Goal: Information Seeking & Learning: Check status

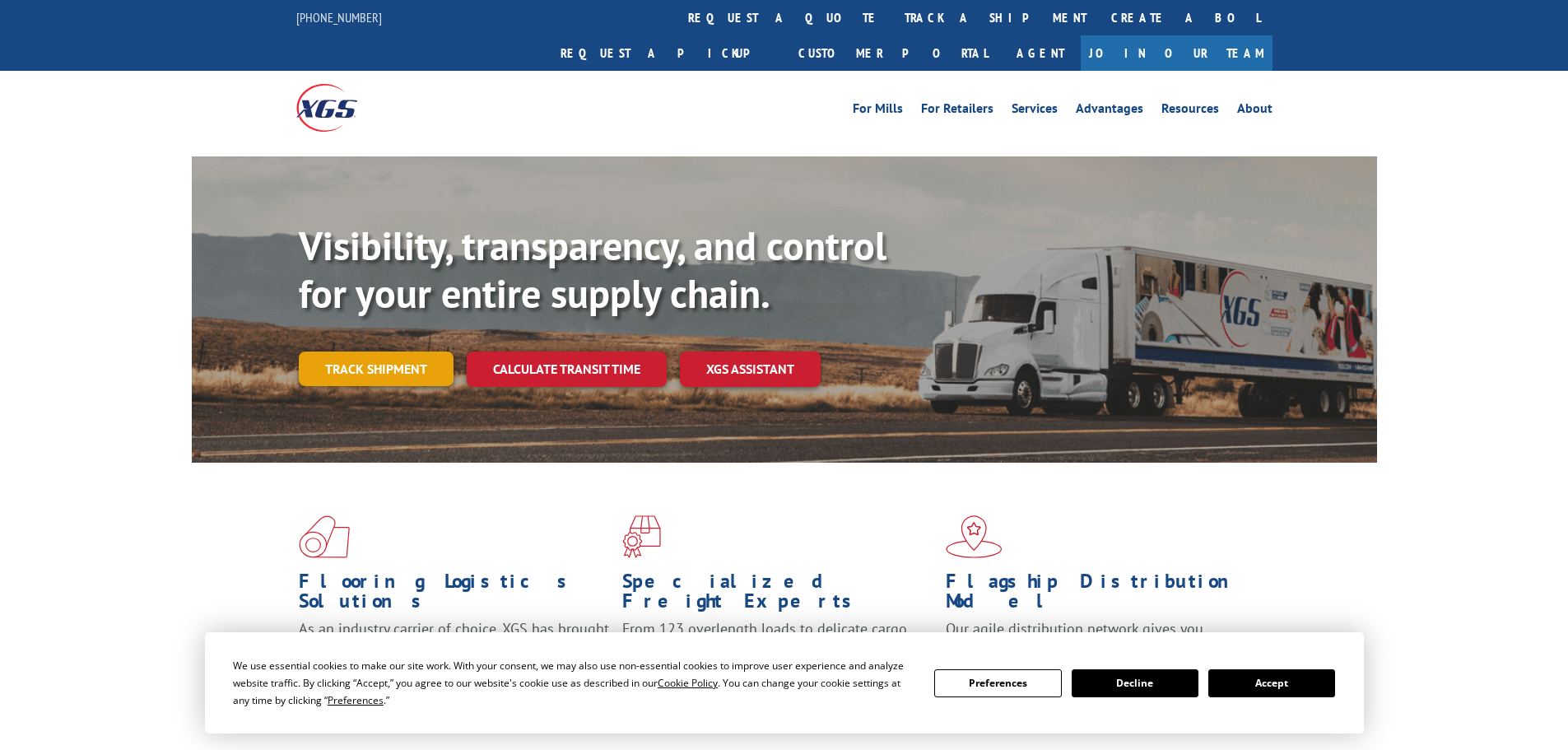
click at [399, 351] on link "Track shipment" at bounding box center [376, 368] width 155 height 35
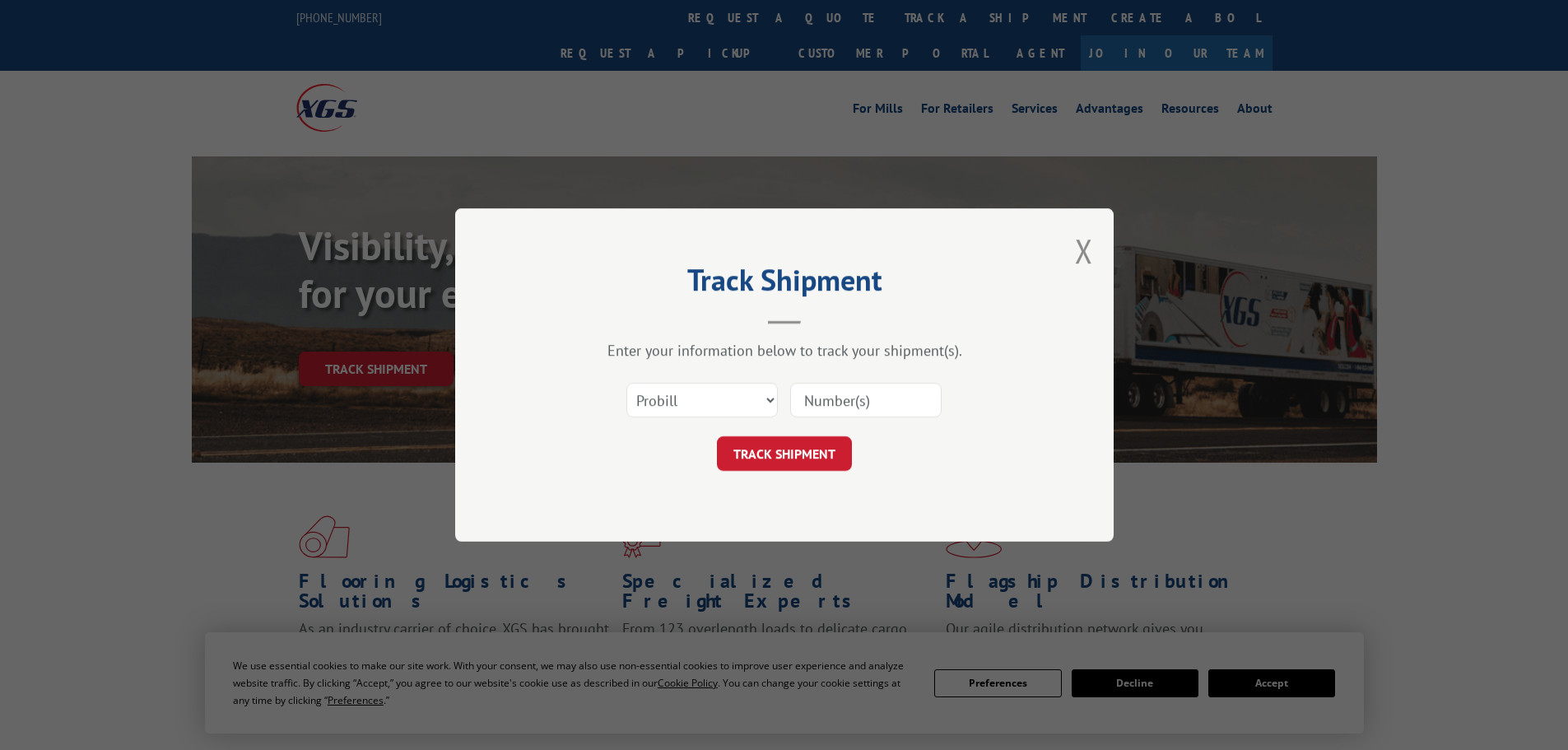
click at [830, 393] on input at bounding box center [866, 400] width 151 height 35
paste input "17521888"
type input "17521888"
click at [797, 445] on button "TRACK SHIPMENT" at bounding box center [784, 453] width 135 height 35
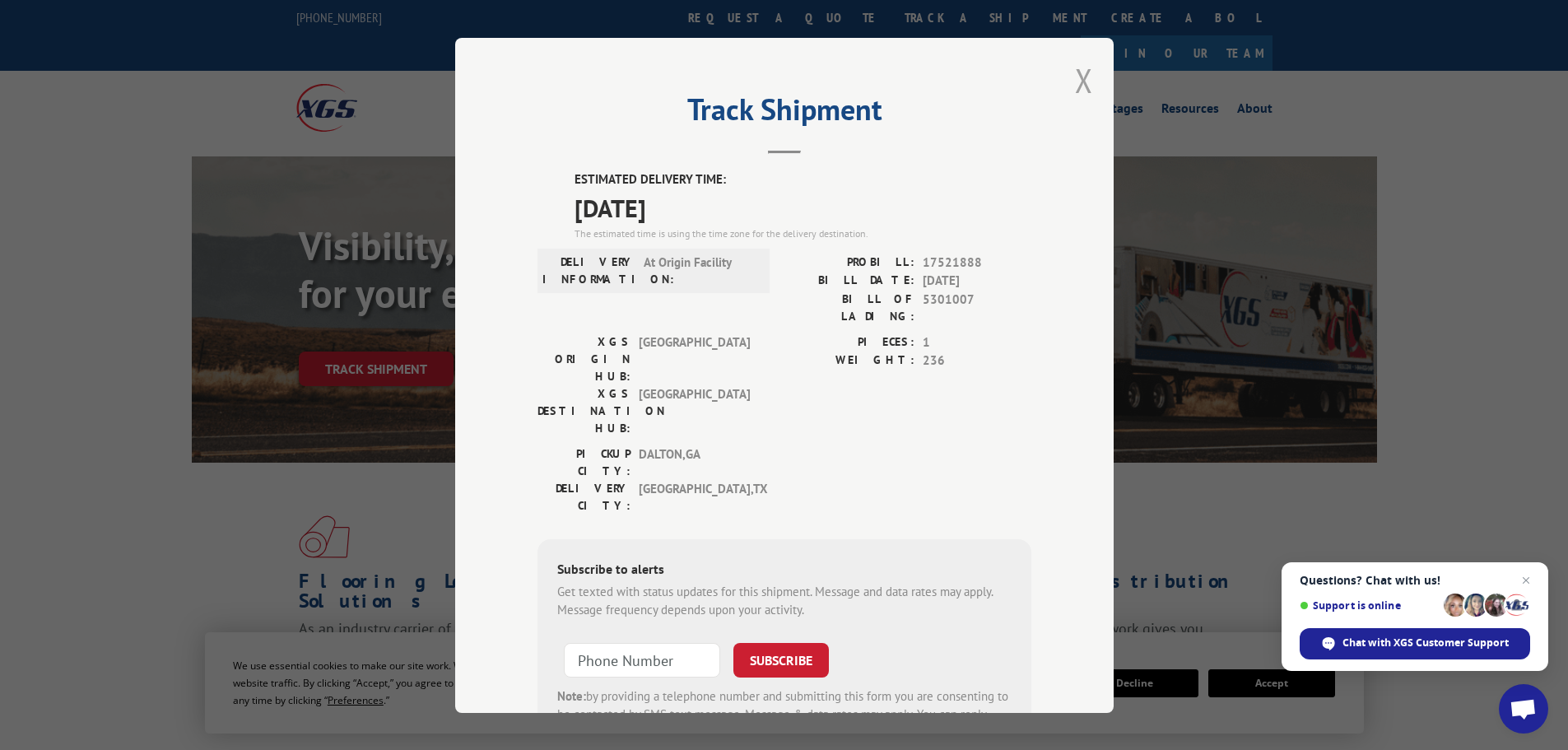
drag, startPoint x: 1087, startPoint y: 88, endPoint x: 853, endPoint y: 171, distance: 248.3
click at [1083, 87] on div "Track Shipment ESTIMATED DELIVERY TIME: [DATE] The estimated time is using the …" at bounding box center [784, 375] width 658 height 675
click at [1075, 88] on button "Close modal" at bounding box center [1083, 80] width 18 height 44
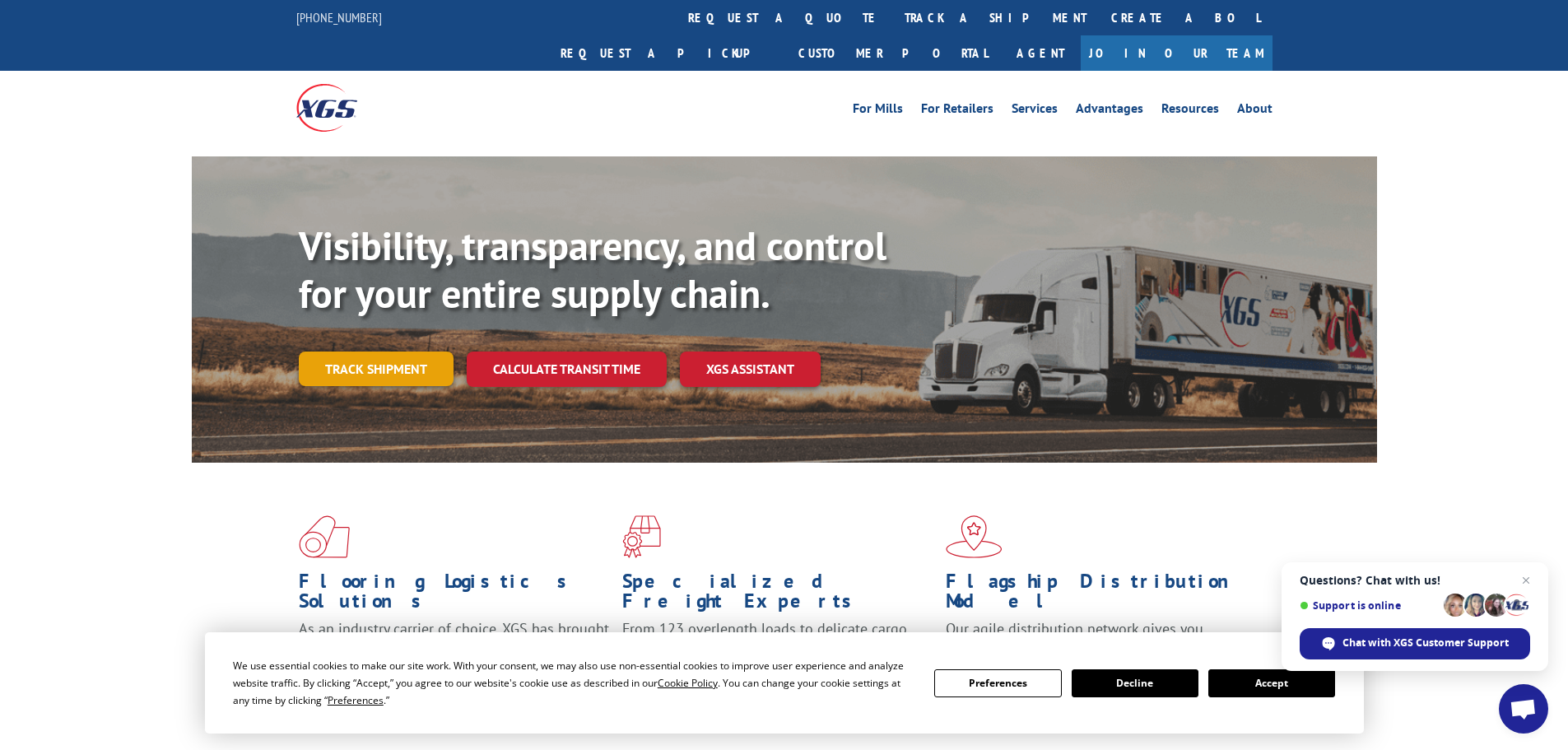
click at [332, 351] on link "Track shipment" at bounding box center [376, 368] width 155 height 35
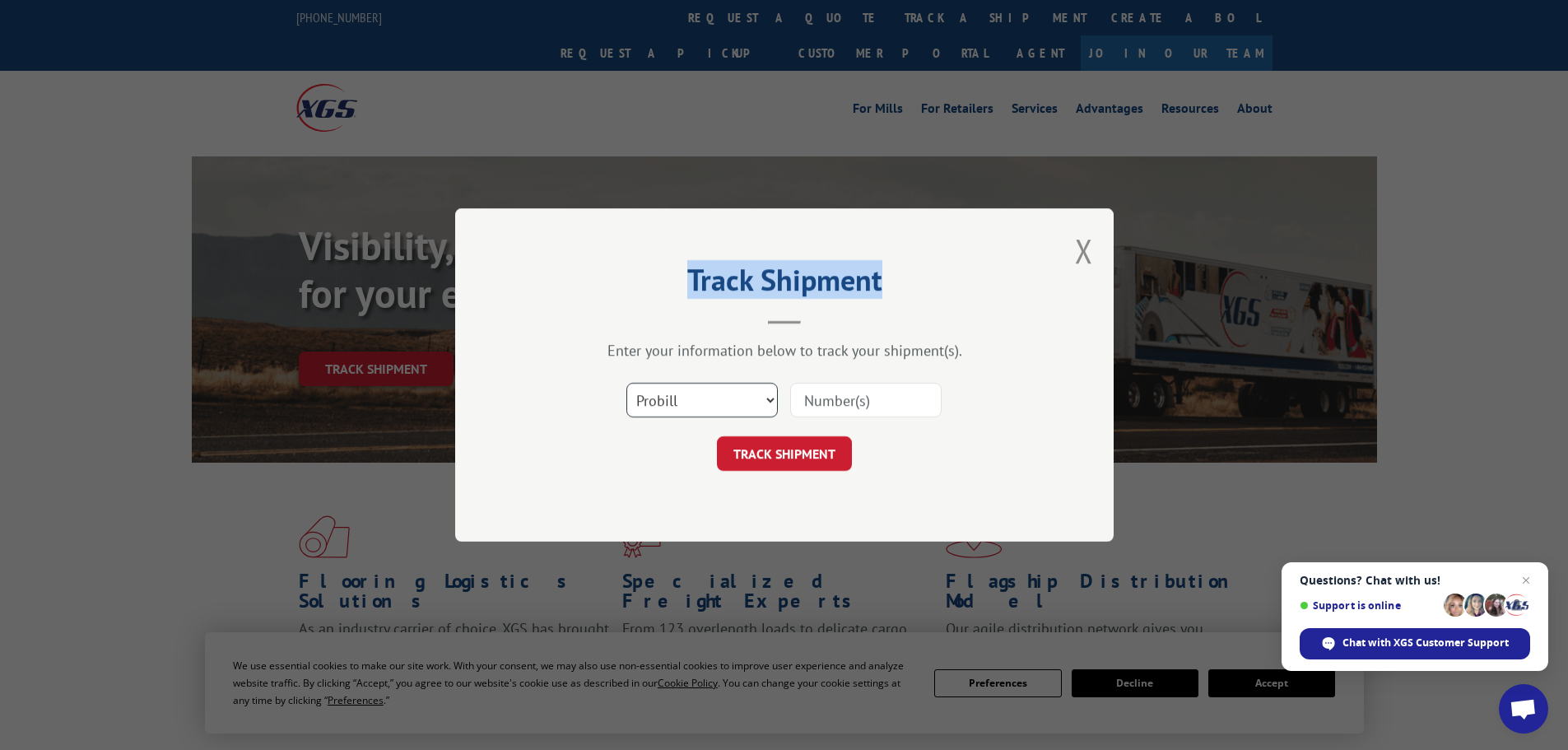
click at [705, 407] on select "Select category... Probill BOL PO" at bounding box center [702, 400] width 151 height 35
select select "po"
click at [627, 383] on select "Select category... Probill BOL PO" at bounding box center [702, 400] width 151 height 35
click at [810, 404] on input at bounding box center [866, 400] width 151 height 35
paste input "86501497"
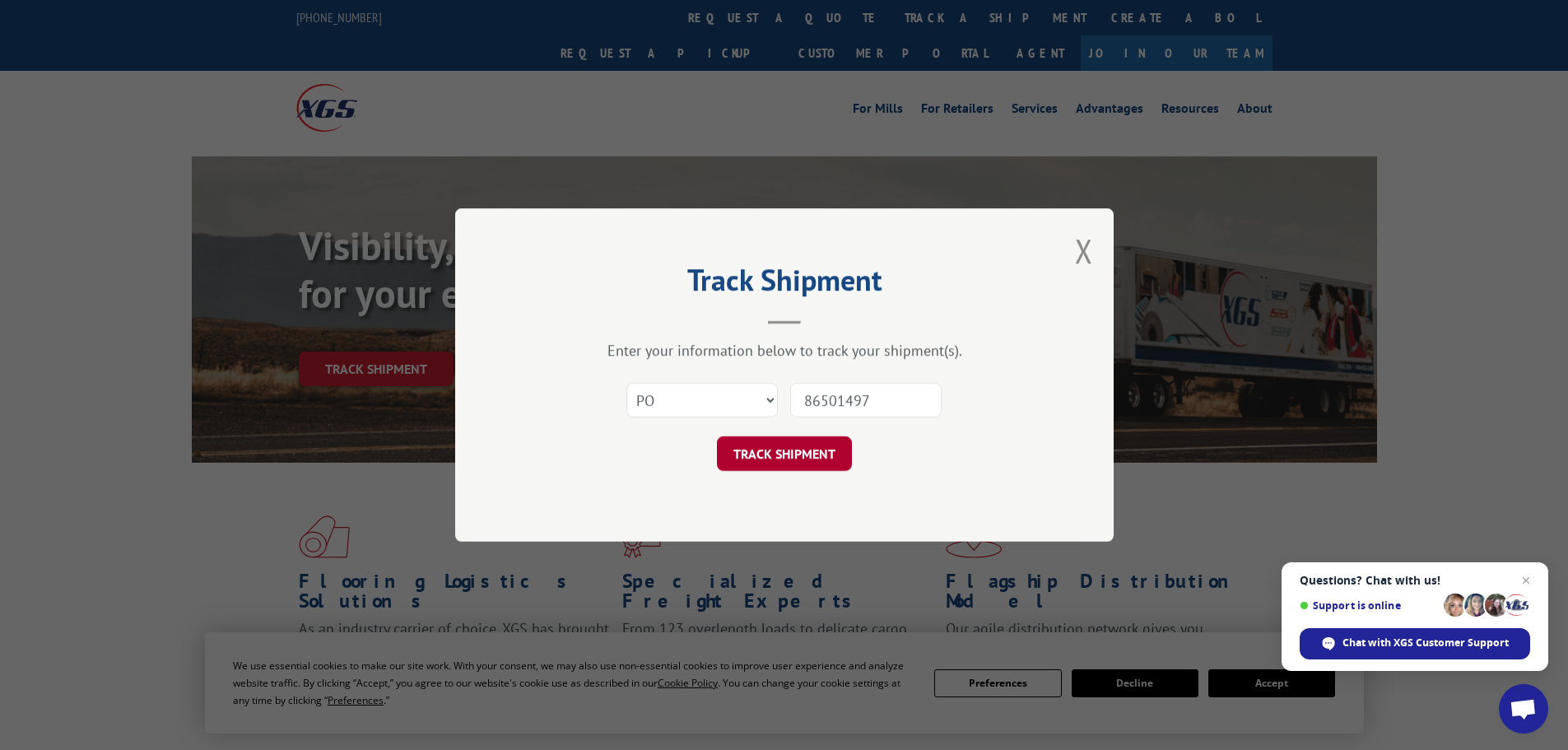
type input "86501497"
drag, startPoint x: 788, startPoint y: 465, endPoint x: 786, endPoint y: 457, distance: 8.2
click at [786, 457] on div "Track Shipment Enter your information below to track your shipment(s). Select c…" at bounding box center [784, 375] width 658 height 333
click at [785, 456] on button "TRACK SHIPMENT" at bounding box center [784, 453] width 135 height 35
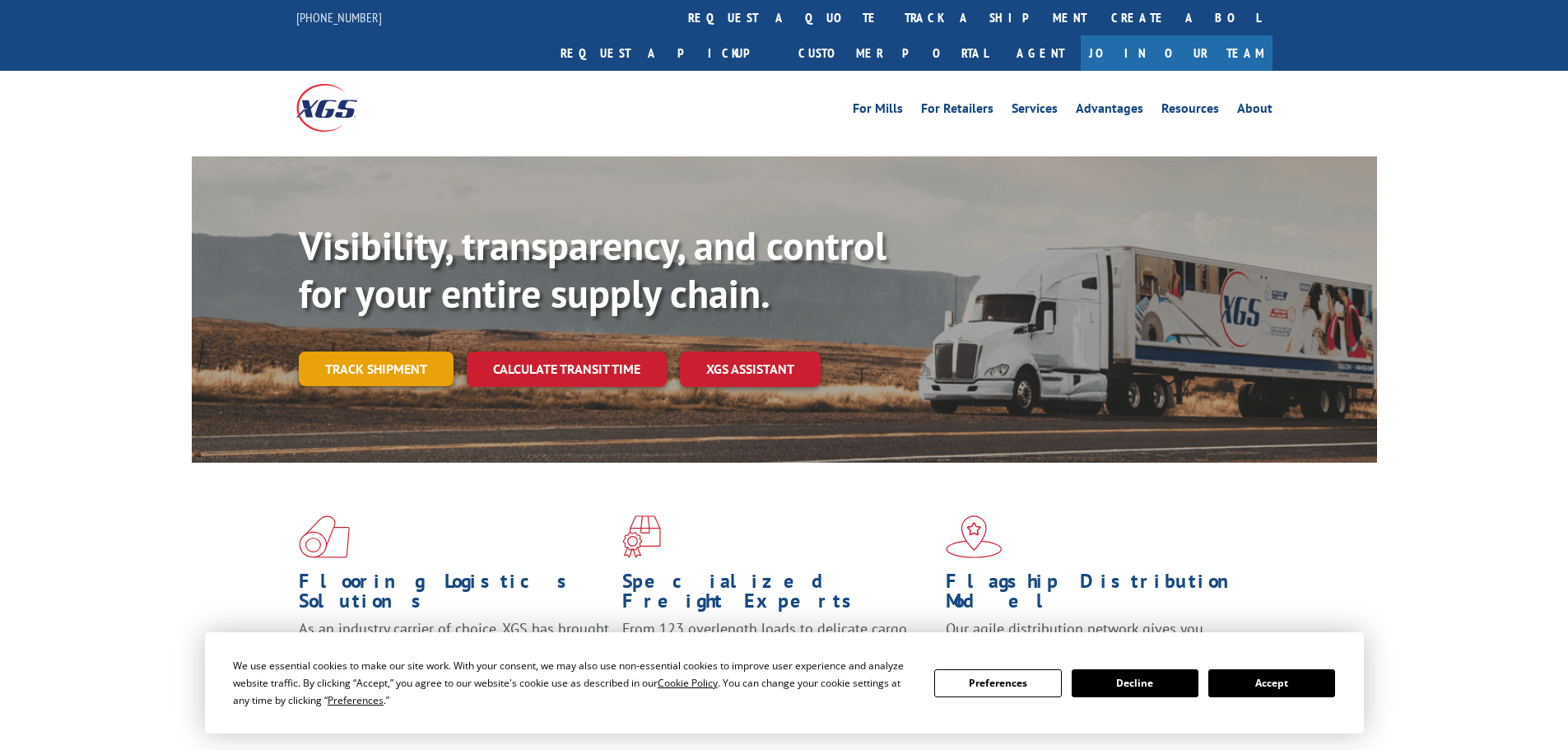
click at [372, 351] on link "Track shipment" at bounding box center [376, 368] width 155 height 35
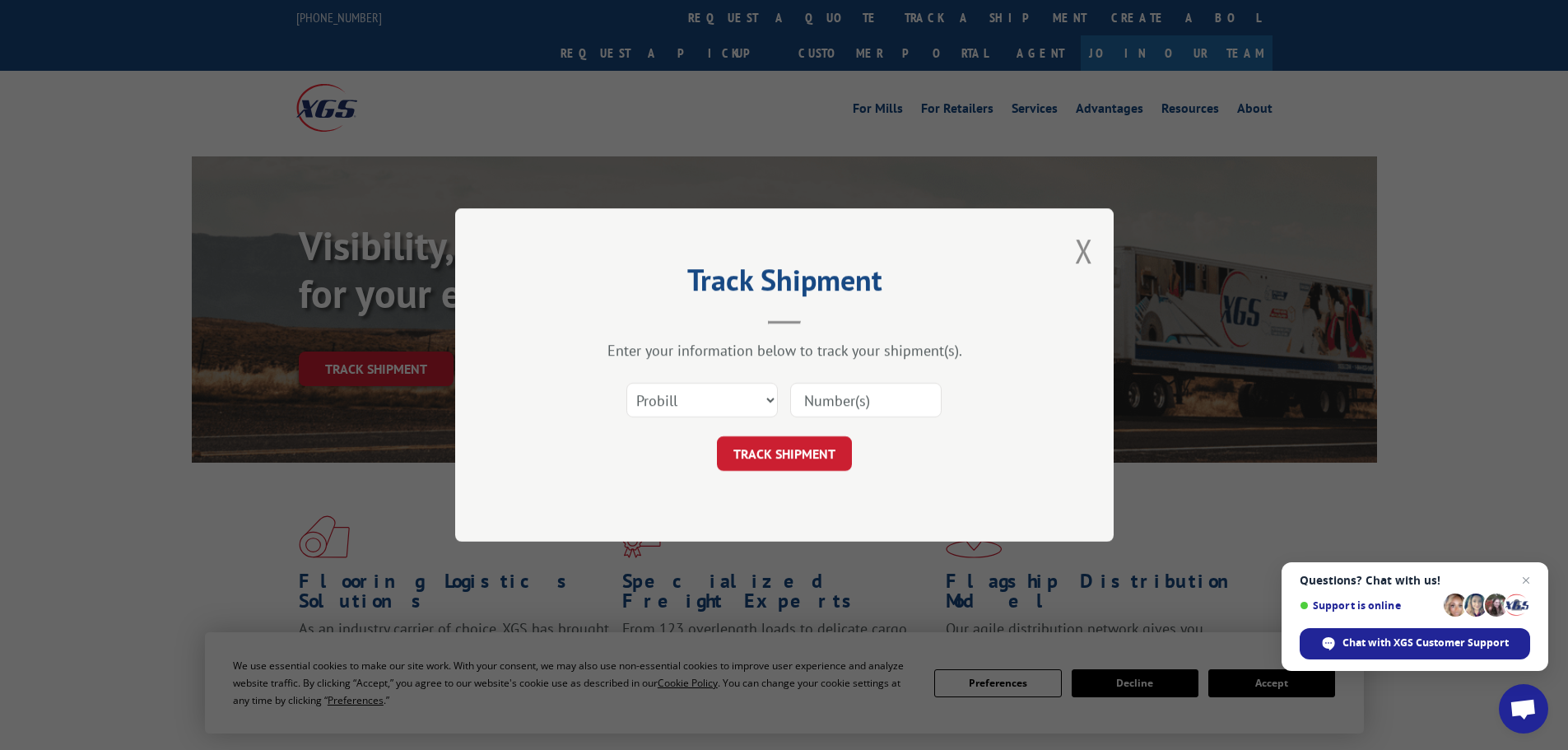
click at [833, 402] on input at bounding box center [866, 400] width 151 height 35
paste input "16331307"
type input "16331307"
click at [811, 457] on button "TRACK SHIPMENT" at bounding box center [784, 453] width 135 height 35
